Goal: Transaction & Acquisition: Purchase product/service

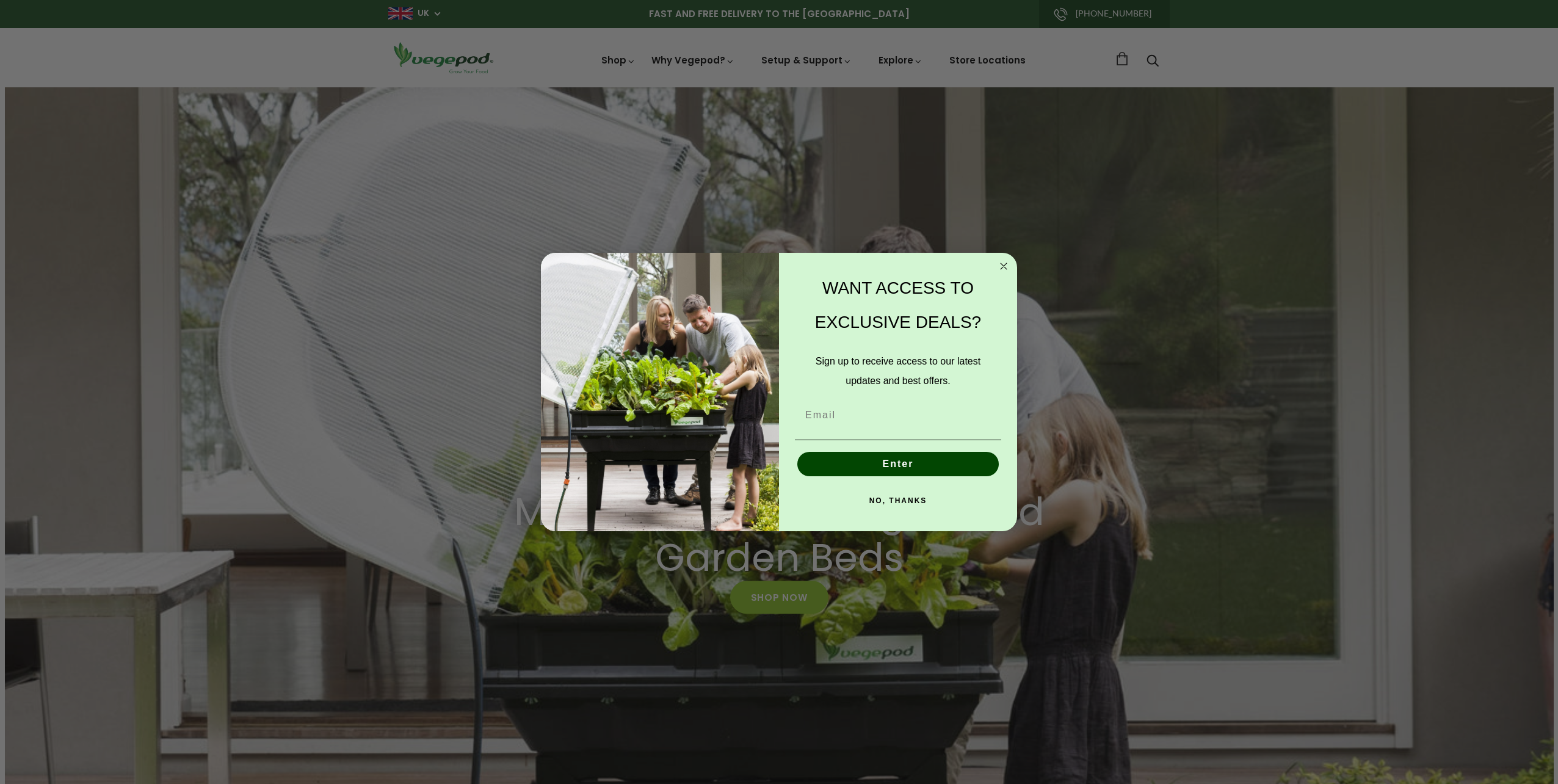
click at [1003, 266] on icon "Close dialog" at bounding box center [1004, 266] width 6 height 6
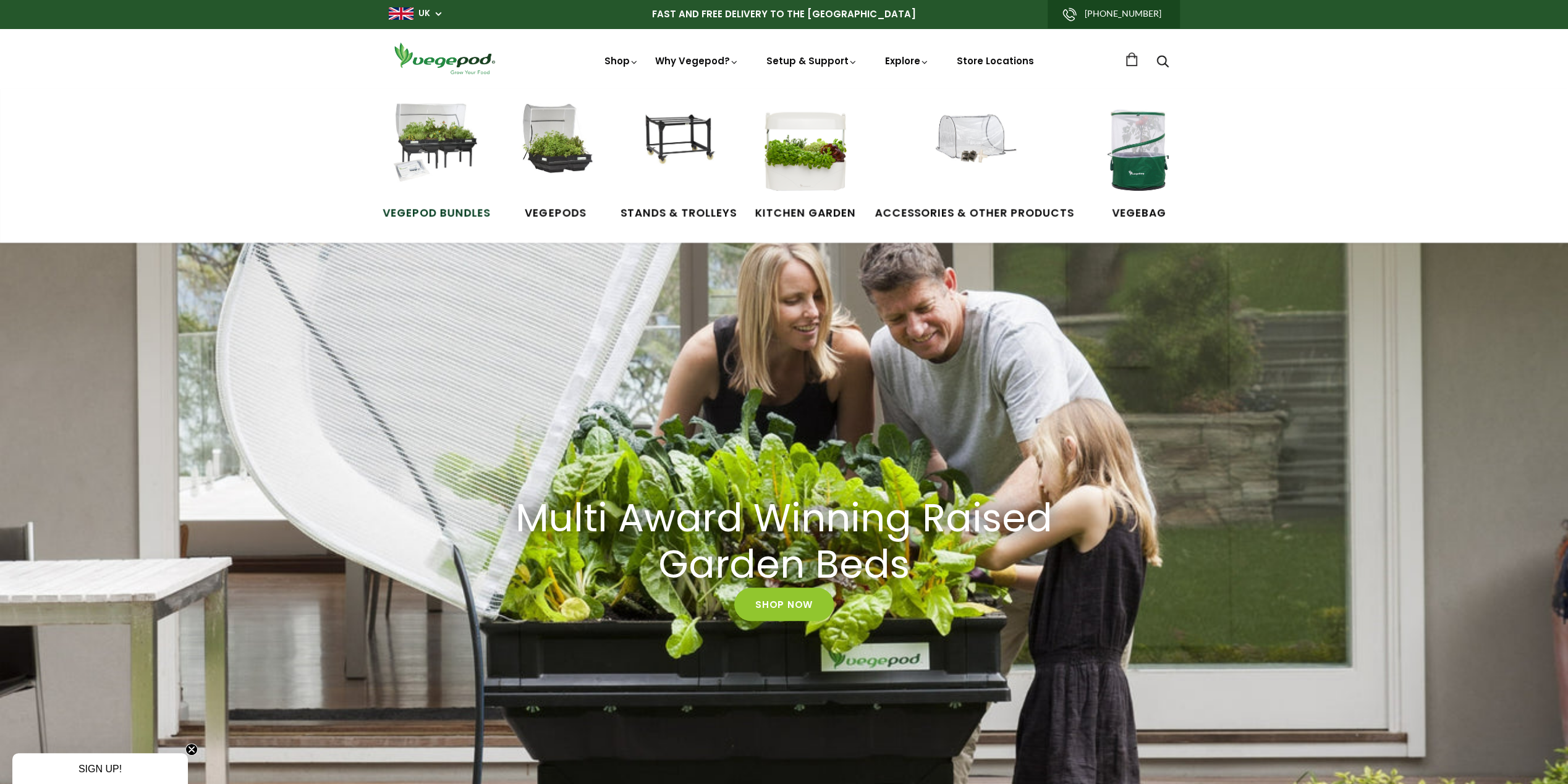
scroll to position [0, 611]
click at [437, 145] on img at bounding box center [436, 150] width 93 height 93
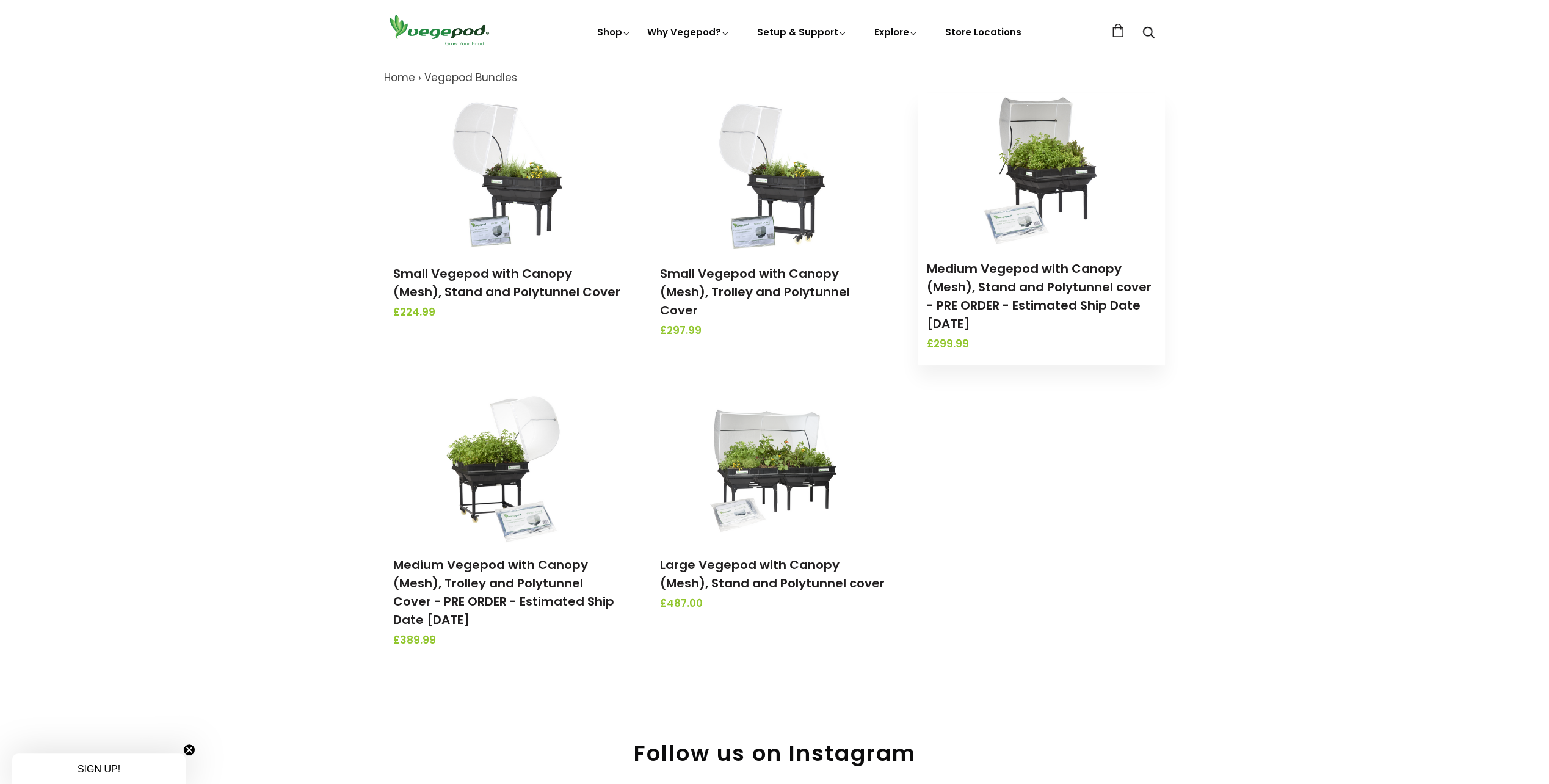
scroll to position [122, 0]
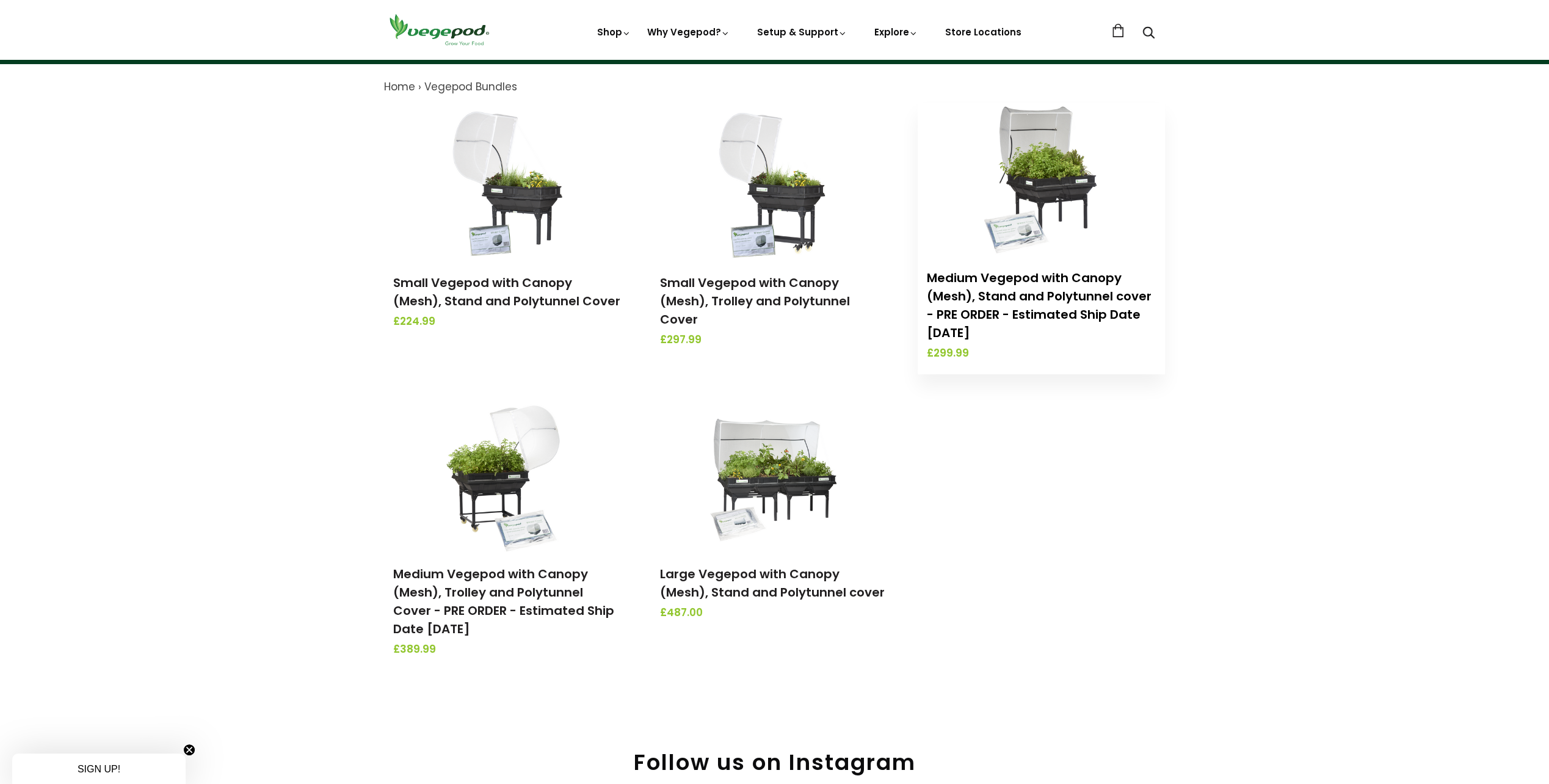
click at [1033, 294] on link "Medium Vegepod with Canopy (Mesh), Stand and Polytunnel cover - PRE ORDER - Est…" at bounding box center [1038, 305] width 224 height 72
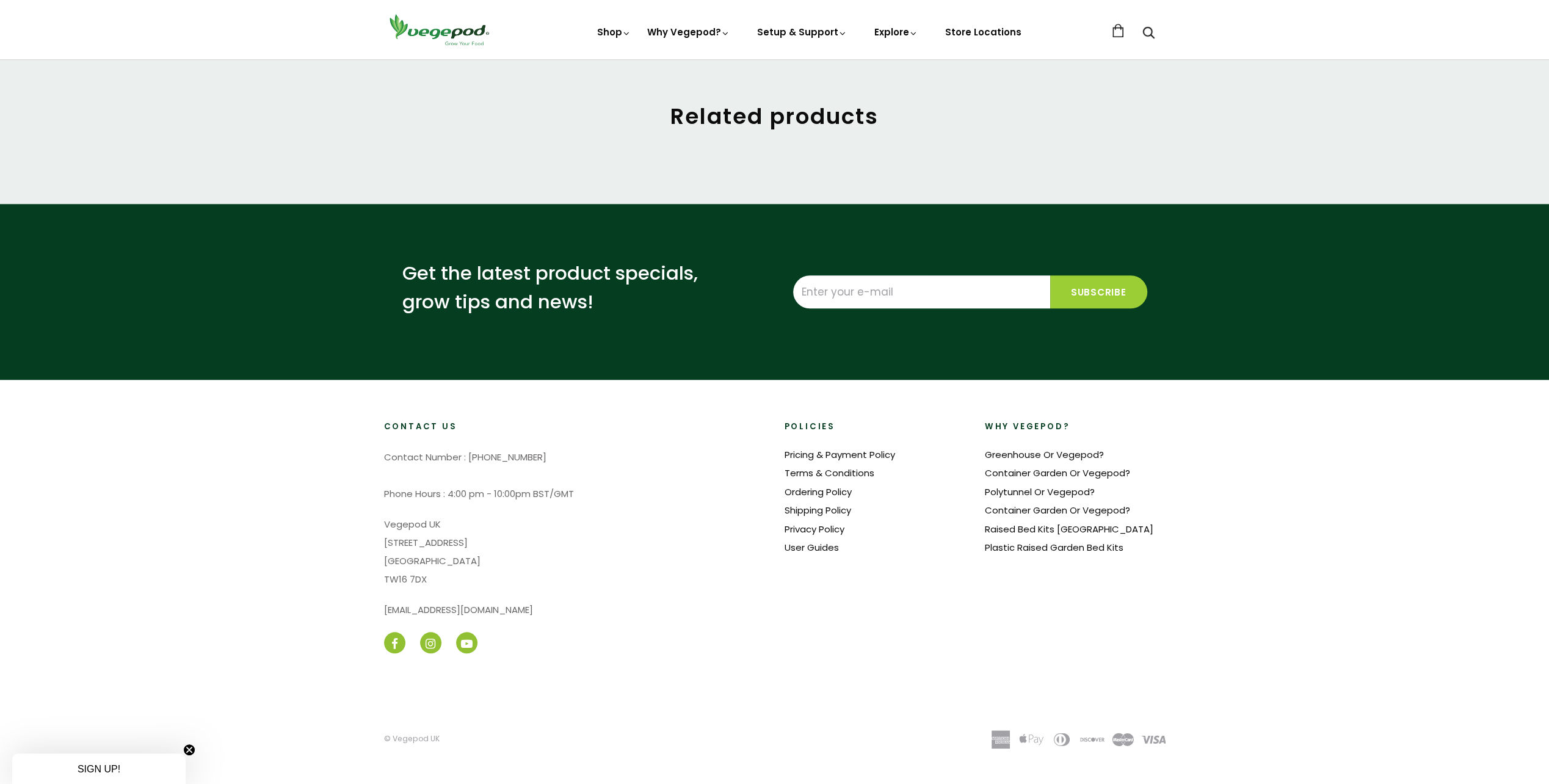
scroll to position [982, 0]
